Goal: Task Accomplishment & Management: Manage account settings

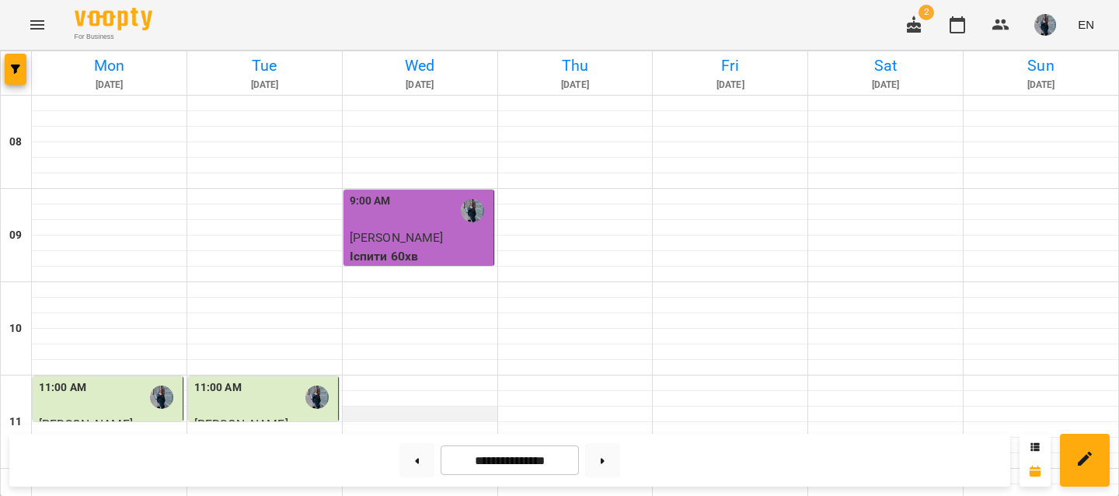
scroll to position [73, 0]
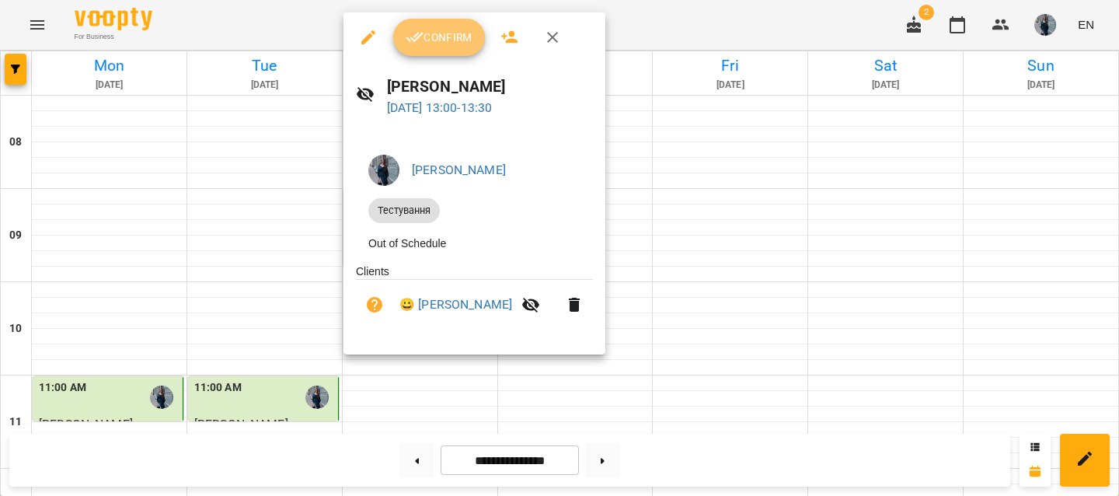
click at [437, 53] on button "Confirm" at bounding box center [439, 37] width 92 height 37
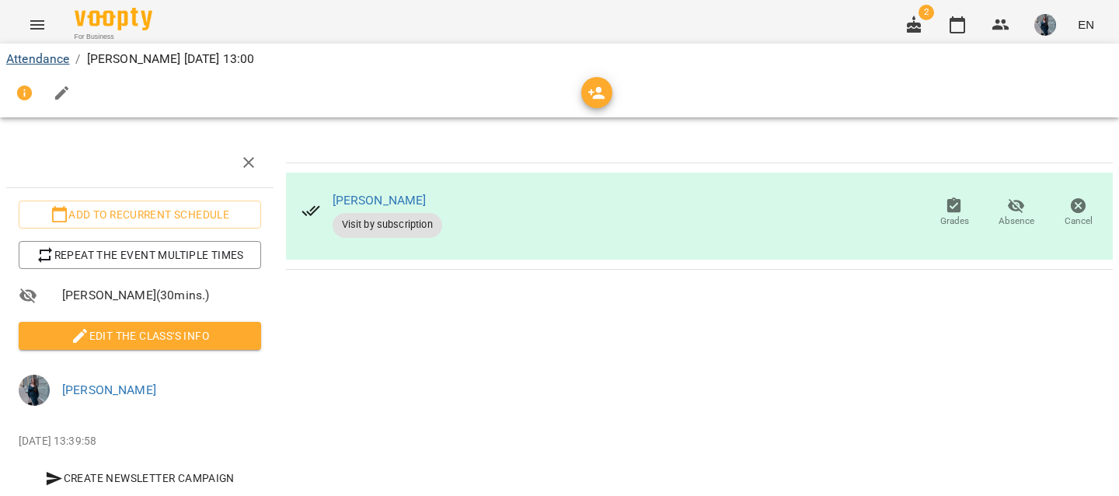
click at [30, 57] on link "Attendance" at bounding box center [37, 58] width 63 height 15
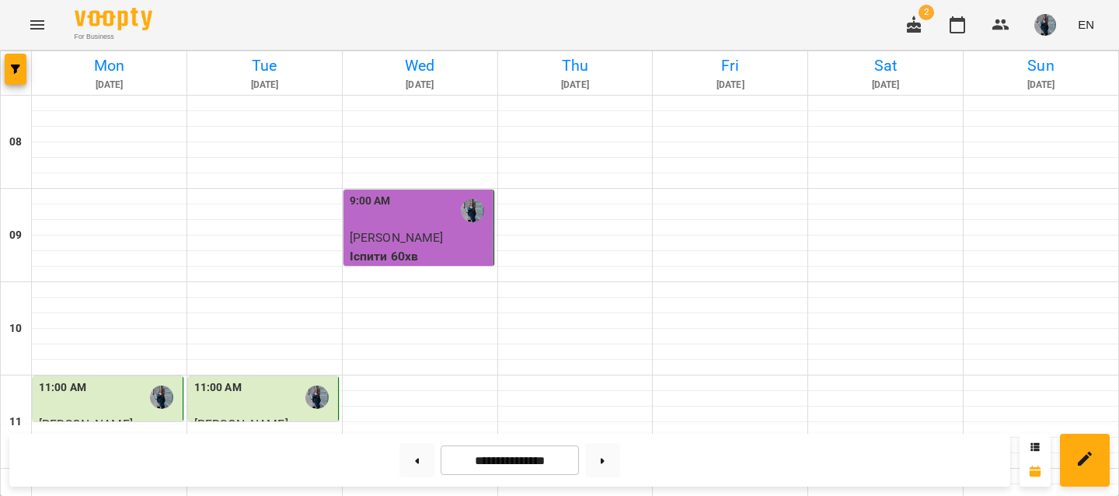
scroll to position [552, 0]
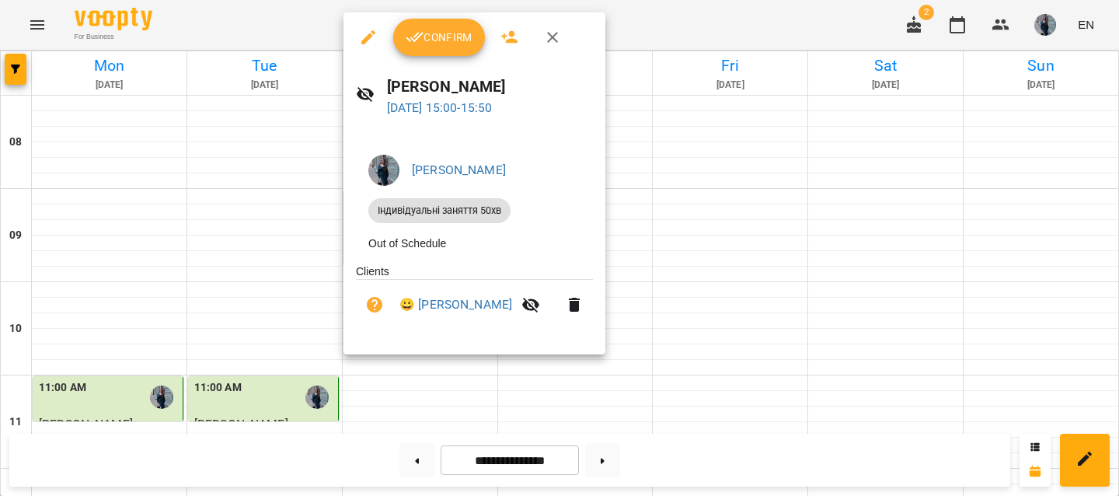
click at [422, 50] on button "Confirm" at bounding box center [439, 37] width 92 height 37
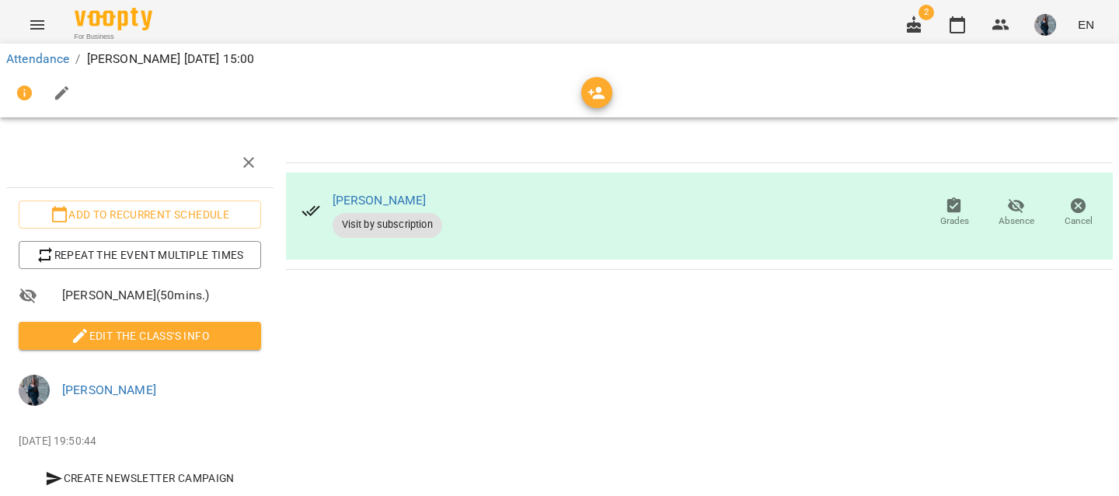
click at [130, 334] on span "Edit the class's Info" at bounding box center [140, 335] width 218 height 19
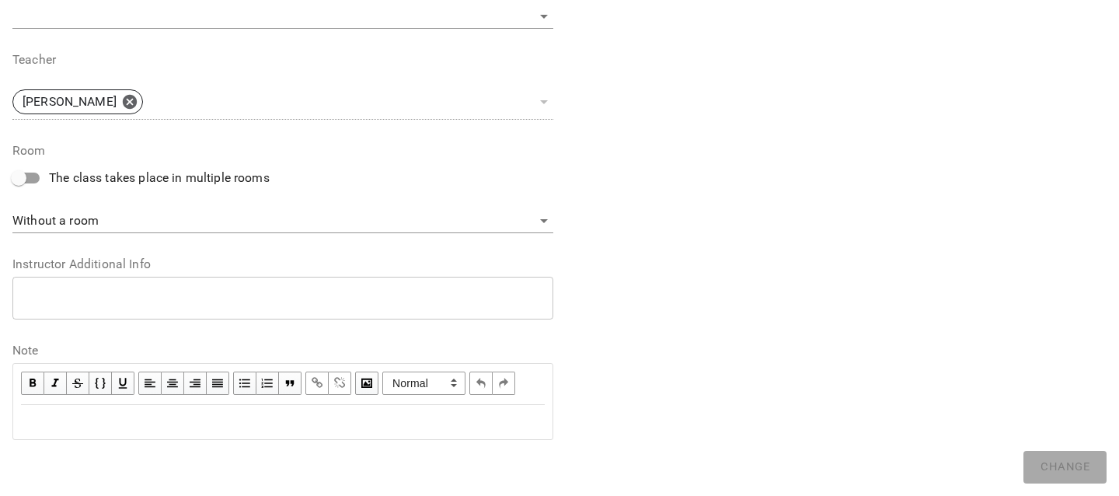
scroll to position [560, 0]
click at [113, 416] on div "Edit text" at bounding box center [283, 422] width 524 height 19
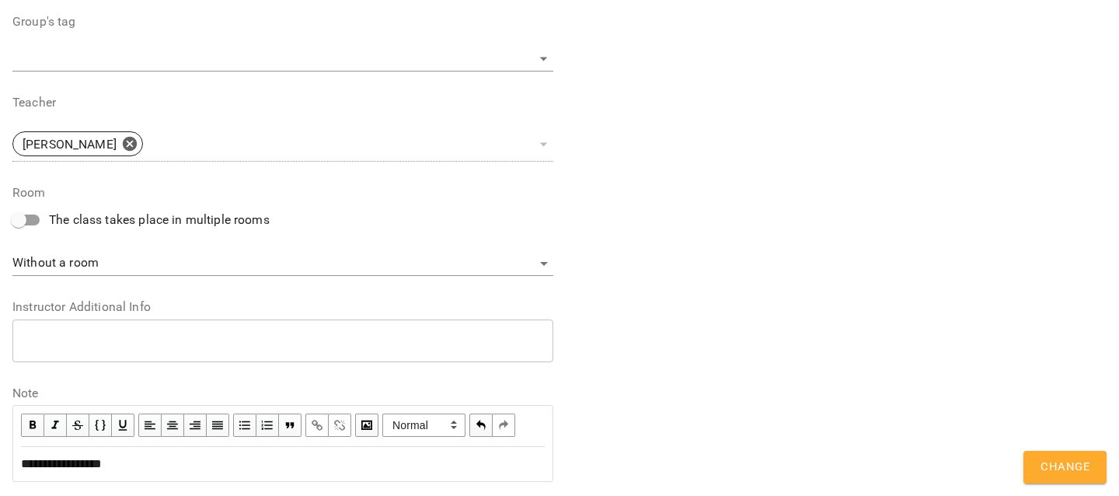
click at [1060, 448] on div "**********" at bounding box center [835, 31] width 553 height 940
click at [1051, 459] on span "Change" at bounding box center [1064, 467] width 49 height 20
